Goal: Download file/media

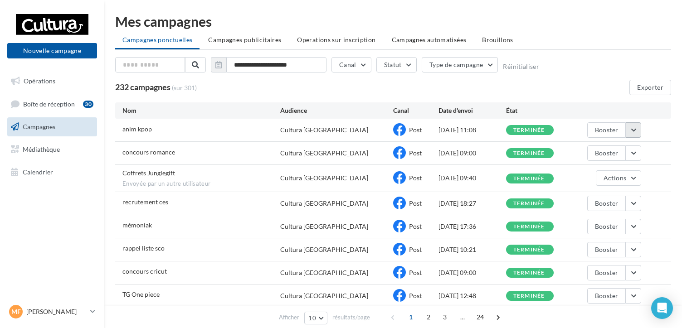
click at [640, 135] on button "button" at bounding box center [633, 129] width 15 height 15
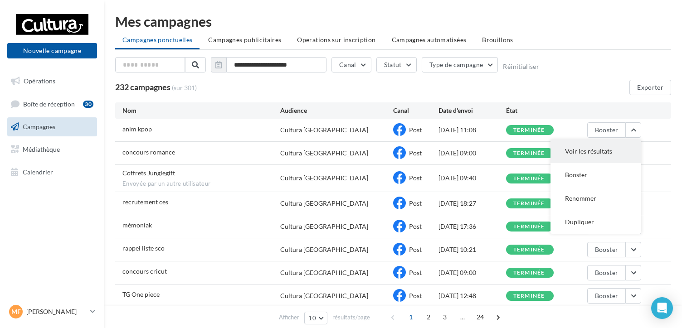
click at [619, 149] on button "Voir les résultats" at bounding box center [596, 152] width 91 height 24
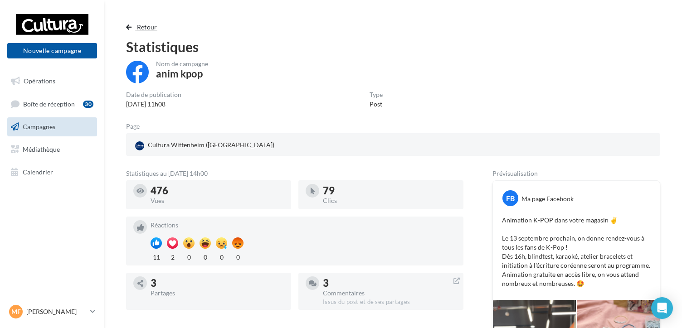
click at [150, 24] on span "Retour" at bounding box center [147, 27] width 20 height 8
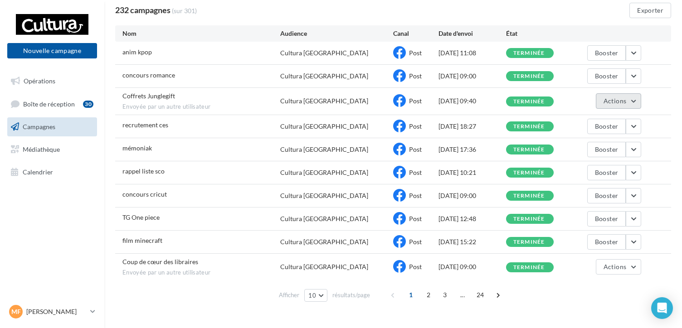
scroll to position [91, 0]
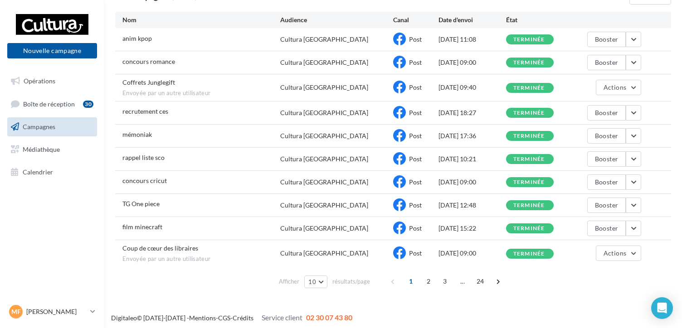
click at [643, 158] on div "rappel liste sco Cultura Wittenheim Post 11/08/2025 10:21 terminée Booster" at bounding box center [393, 159] width 556 height 23
click at [638, 160] on button "button" at bounding box center [633, 159] width 15 height 15
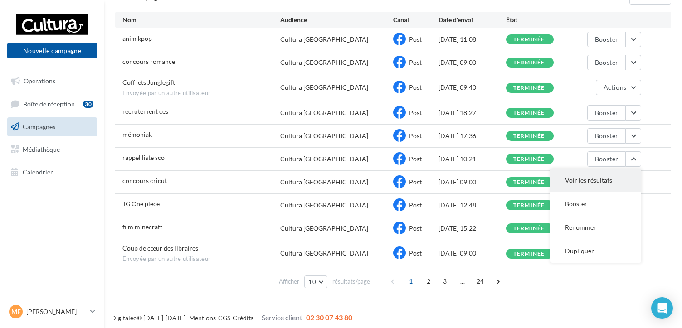
click at [617, 176] on button "Voir les résultats" at bounding box center [596, 181] width 91 height 24
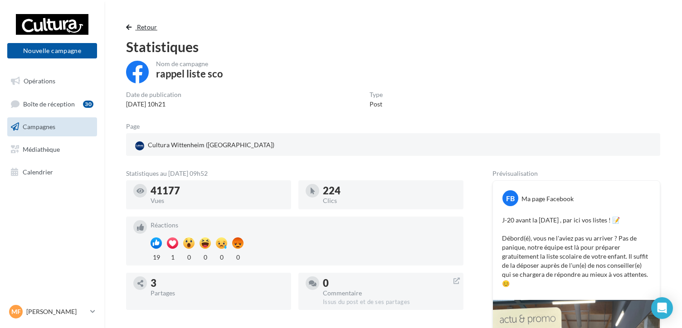
click at [156, 27] on span "Retour" at bounding box center [147, 27] width 20 height 8
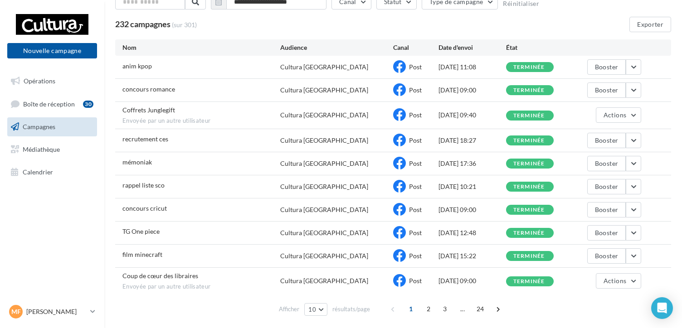
scroll to position [91, 0]
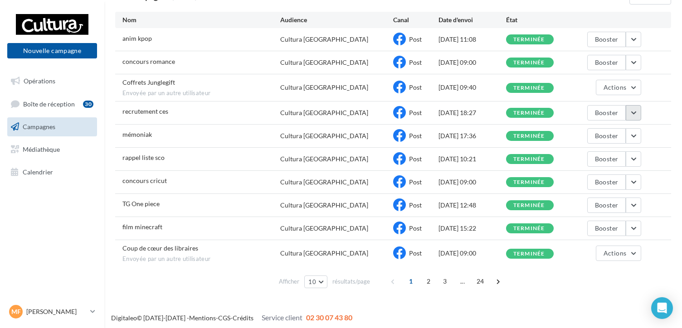
click at [637, 106] on button "button" at bounding box center [633, 112] width 15 height 15
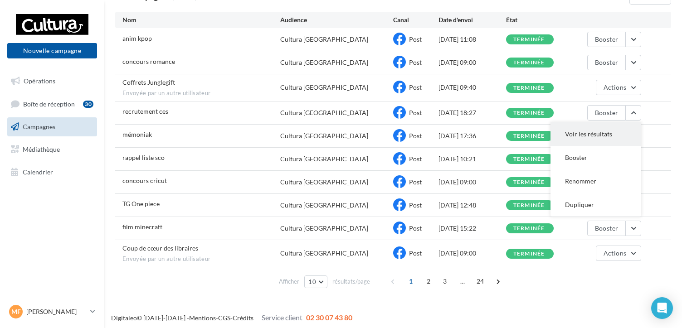
click at [613, 130] on button "Voir les résultats" at bounding box center [596, 134] width 91 height 24
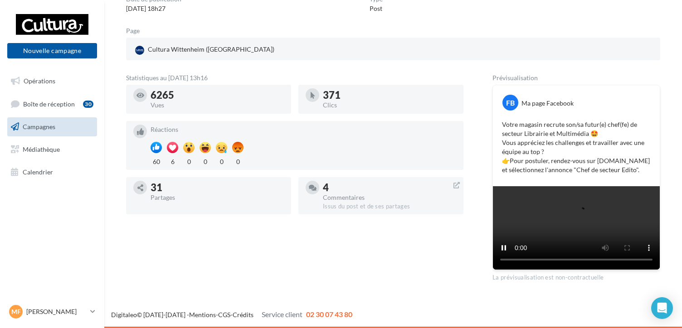
scroll to position [85, 0]
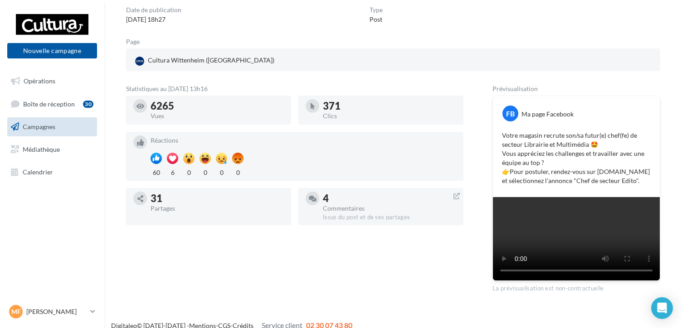
click at [564, 243] on video at bounding box center [576, 238] width 167 height 83
click at [523, 160] on p "Votre magasin recrute son/sa futur(e) chef(fe) de secteur Librairie et Multiméd…" at bounding box center [576, 158] width 149 height 54
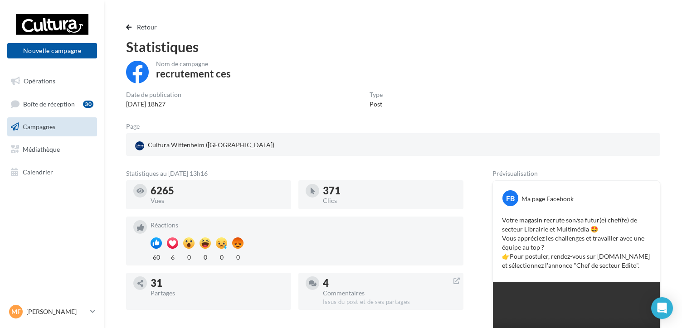
scroll to position [0, 0]
click at [150, 30] on span "Retour" at bounding box center [147, 27] width 20 height 8
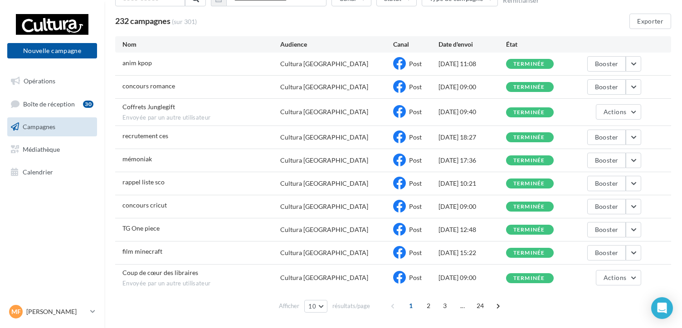
scroll to position [45, 0]
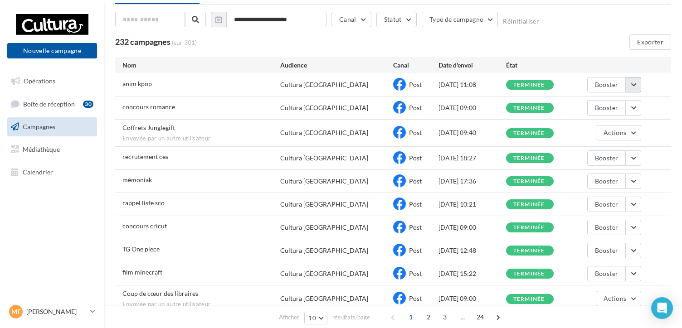
click at [639, 88] on button "button" at bounding box center [633, 84] width 15 height 15
click at [682, 110] on div "**********" at bounding box center [393, 153] width 578 height 369
click at [619, 110] on button "Booster" at bounding box center [607, 107] width 39 height 15
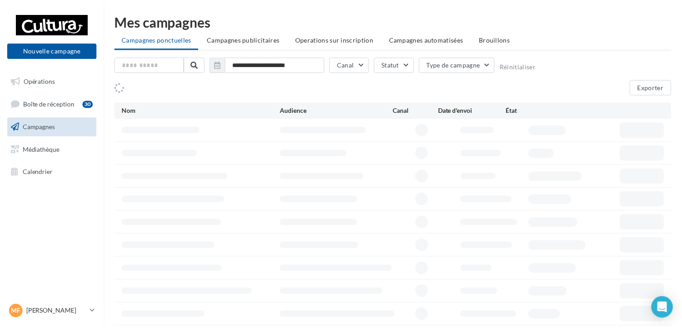
scroll to position [45, 0]
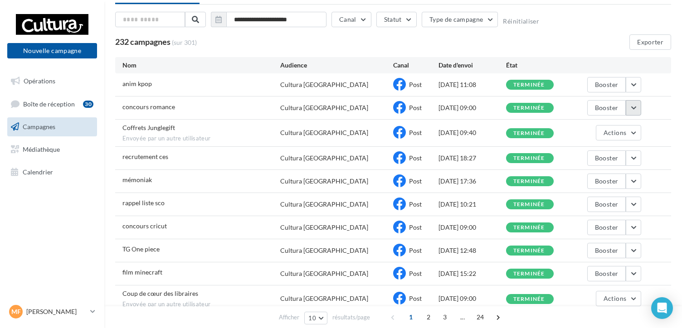
click at [635, 113] on button "button" at bounding box center [633, 107] width 15 height 15
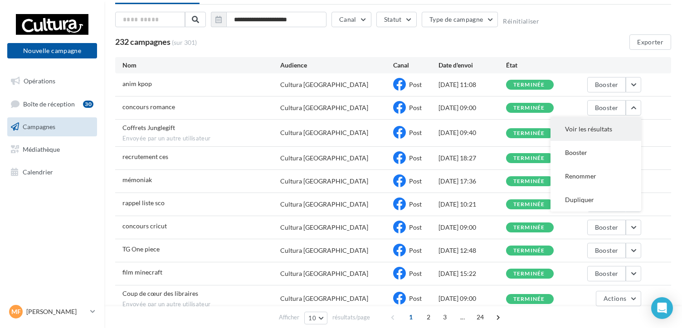
click at [599, 131] on button "Voir les résultats" at bounding box center [596, 130] width 91 height 24
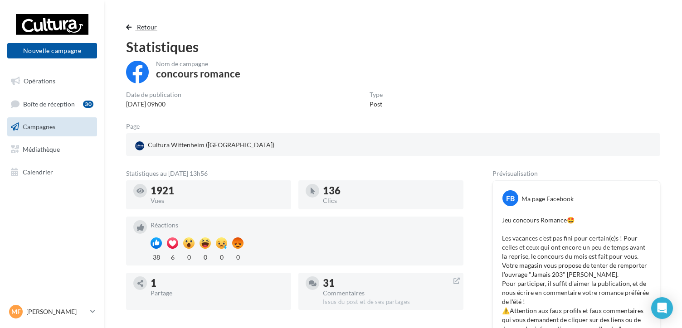
click at [145, 29] on span "Retour" at bounding box center [147, 27] width 20 height 8
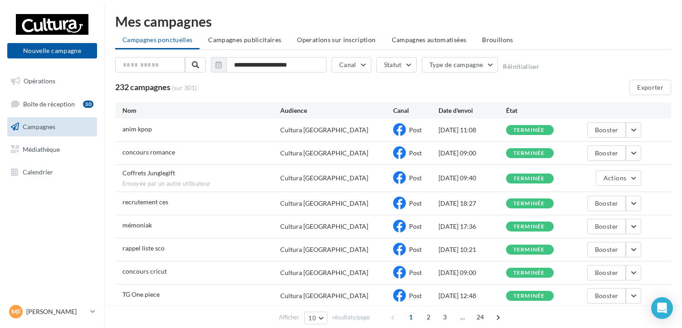
scroll to position [45, 0]
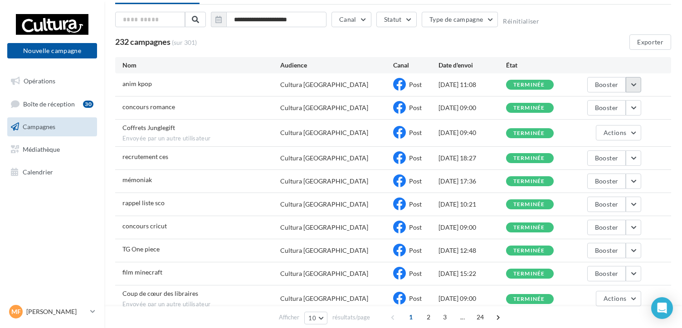
click at [632, 82] on button "button" at bounding box center [633, 84] width 15 height 15
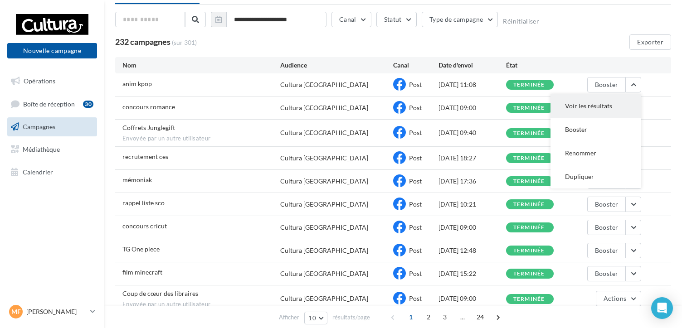
click at [607, 100] on button "Voir les résultats" at bounding box center [596, 106] width 91 height 24
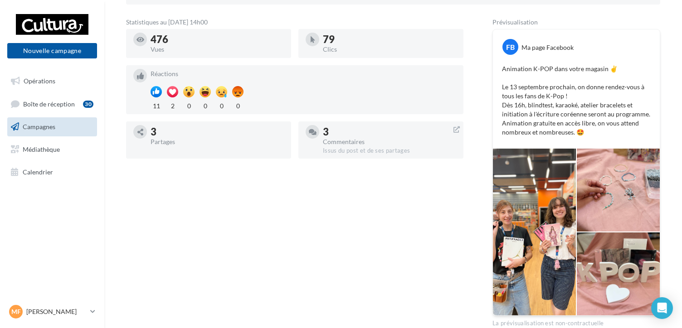
scroll to position [136, 0]
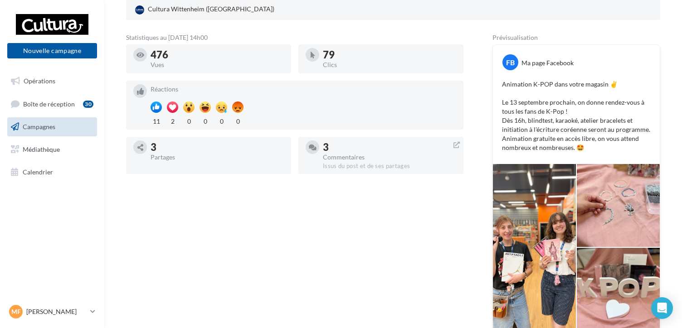
click at [547, 191] on div at bounding box center [534, 247] width 83 height 167
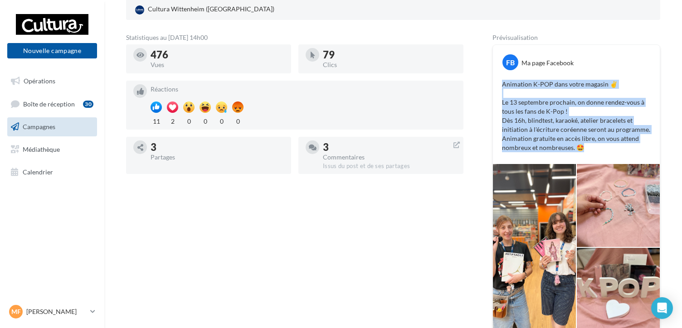
drag, startPoint x: 587, startPoint y: 150, endPoint x: 503, endPoint y: 84, distance: 106.9
click at [503, 84] on p "Animation K-POP dans votre magasin ✌ Le 13 septembre prochain, on donne rendez-…" at bounding box center [576, 116] width 149 height 73
copy p "Animation K-POP dans votre magasin ✌ Le 13 septembre prochain, on donne rendez-…"
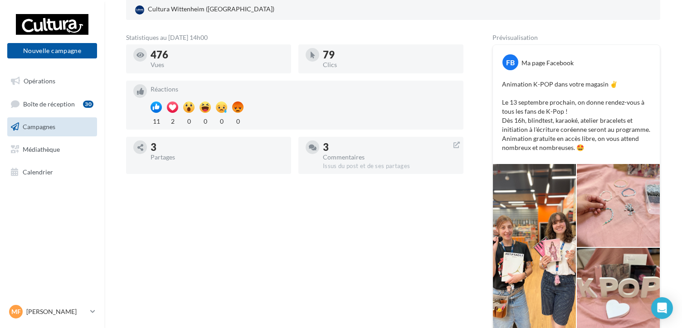
click at [405, 225] on div "Statistiques au 20 août 2025 - 14h00 476 Vues 79 Clics Réactions 11 2 0 0 0 0 3…" at bounding box center [295, 188] width 338 height 309
click at [55, 149] on span "Médiathèque" at bounding box center [41, 150] width 37 height 8
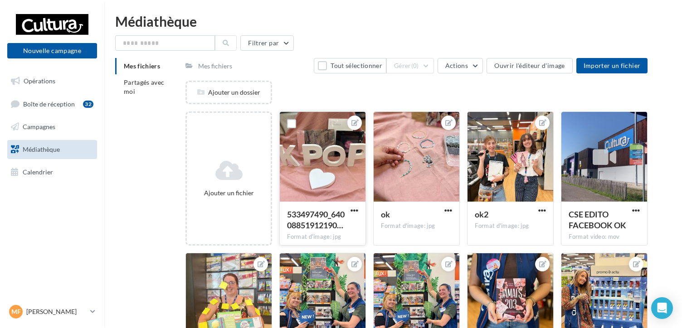
click at [361, 211] on div "533497490_64008851912190… Format d'image: jpg" at bounding box center [323, 223] width 86 height 43
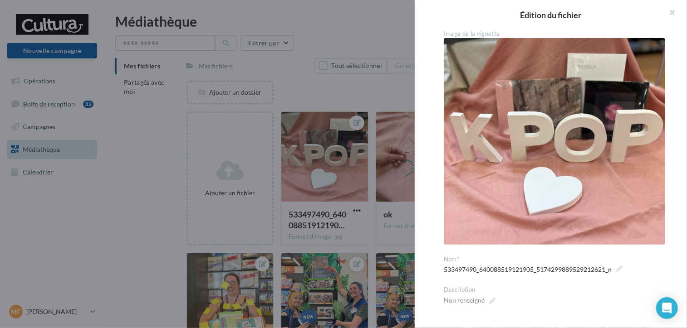
click at [671, 10] on button "button" at bounding box center [669, 13] width 36 height 27
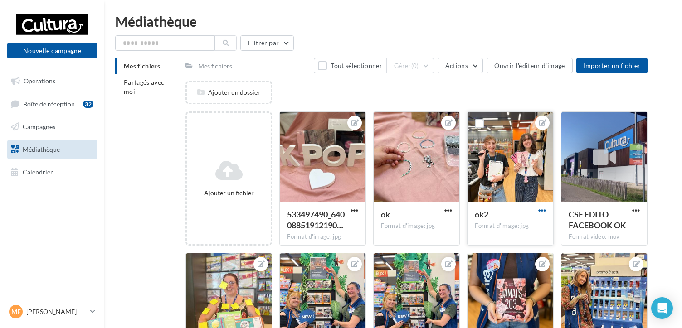
click at [542, 213] on span "button" at bounding box center [543, 211] width 8 height 8
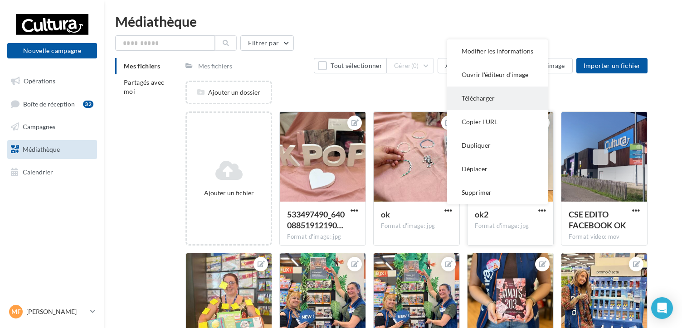
click at [491, 103] on button "Télécharger" at bounding box center [497, 99] width 101 height 24
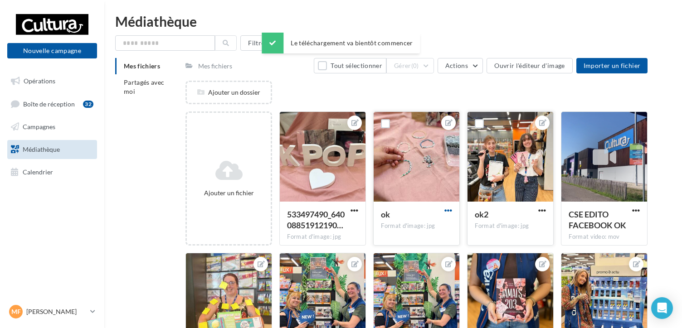
click at [447, 210] on span "button" at bounding box center [449, 211] width 8 height 8
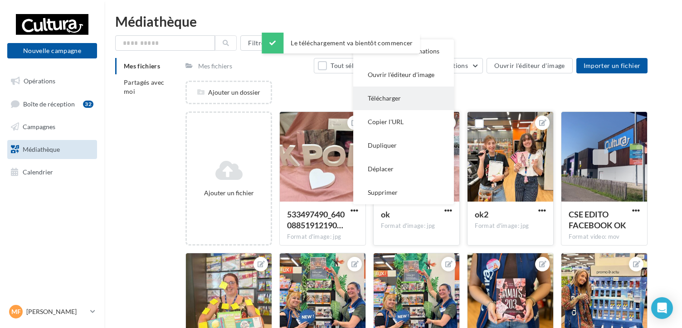
click at [401, 101] on button "Télécharger" at bounding box center [403, 99] width 101 height 24
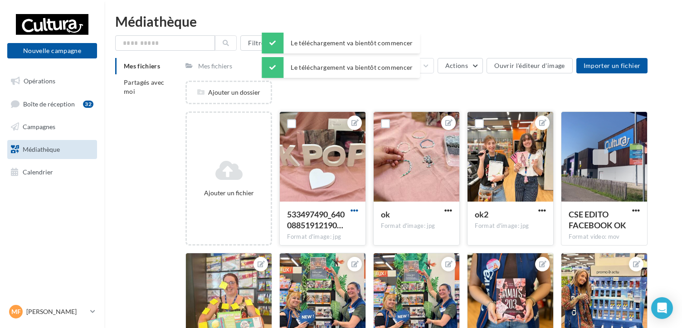
click at [354, 211] on span "button" at bounding box center [355, 211] width 8 height 8
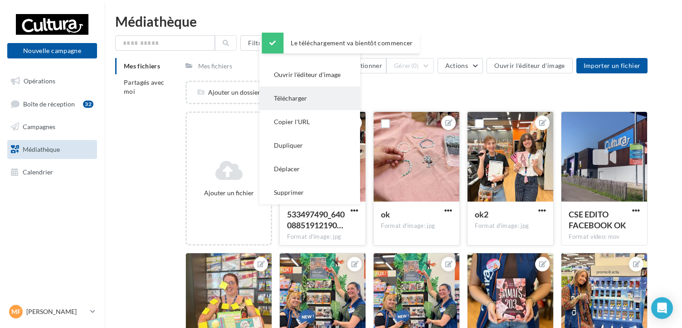
click at [286, 102] on button "Télécharger" at bounding box center [310, 99] width 101 height 24
